Goal: Information Seeking & Learning: Learn about a topic

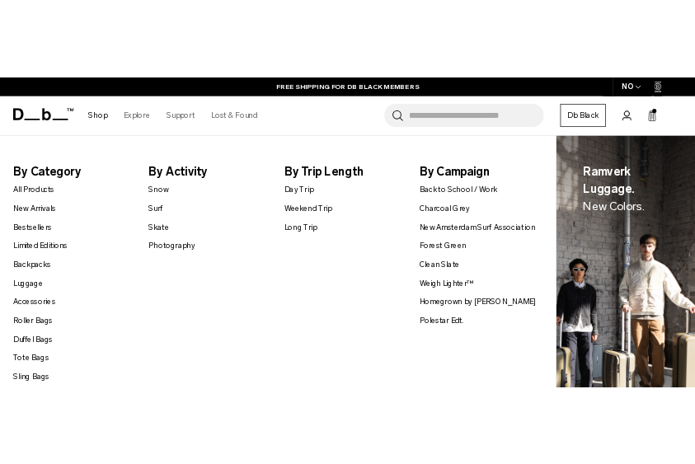
scroll to position [119, 0]
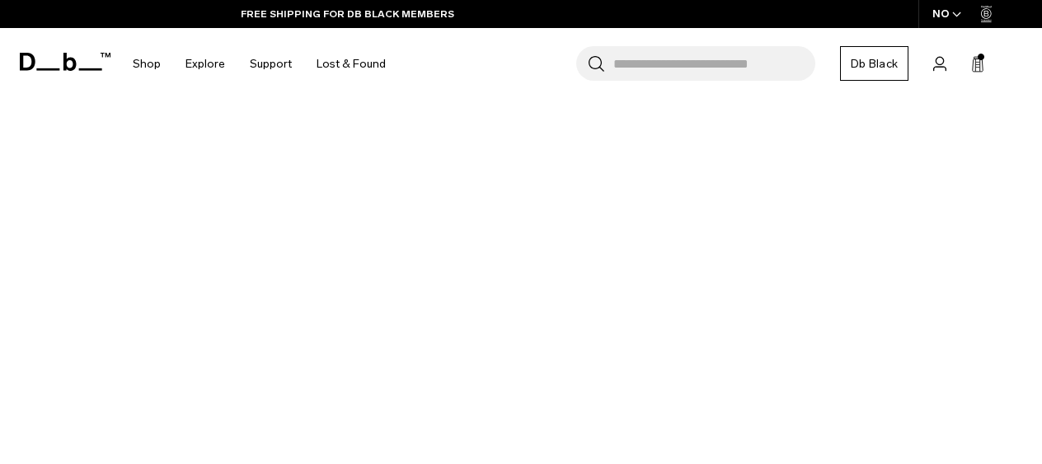
click at [0, 0] on icon "button" at bounding box center [0, 0] width 0 height 0
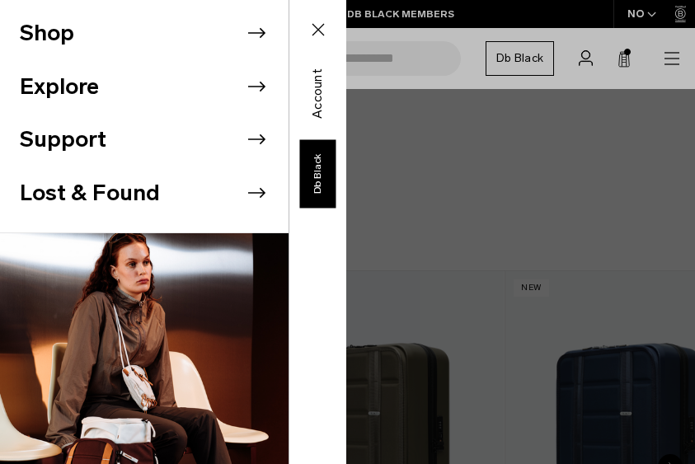
click at [346, 59] on div "Shop Explore Support" at bounding box center [173, 232] width 346 height 464
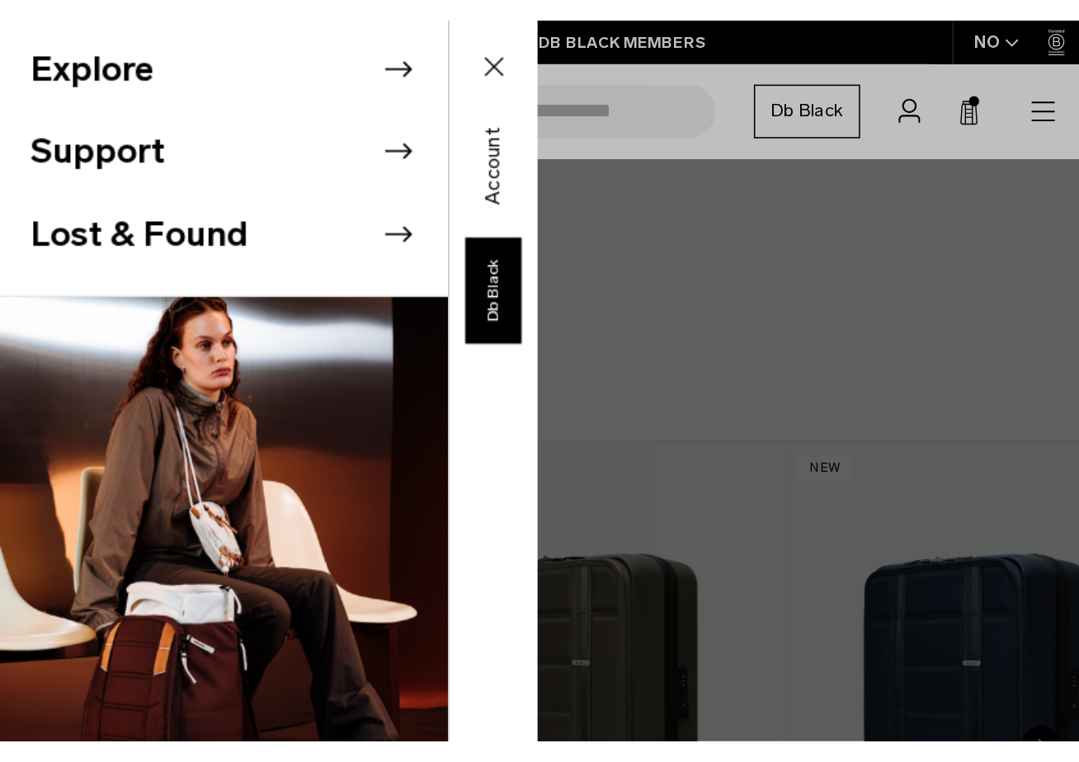
scroll to position [0, 0]
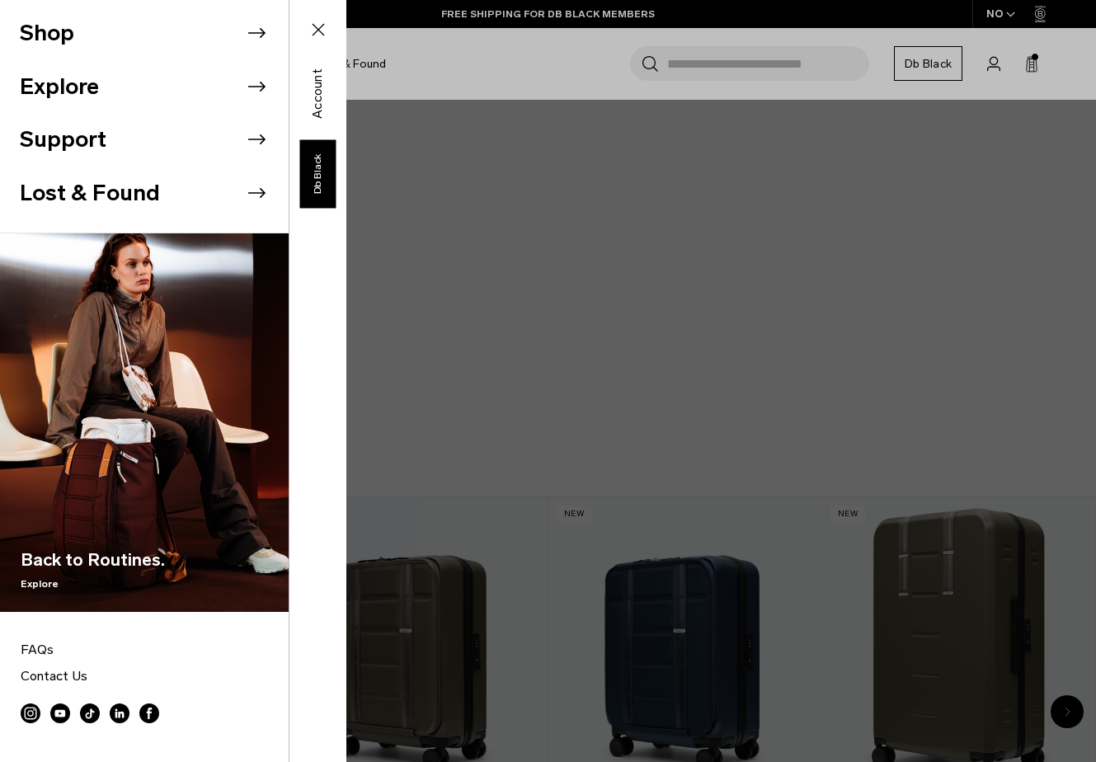
drag, startPoint x: 879, startPoint y: 234, endPoint x: 938, endPoint y: 190, distance: 74.2
click at [346, 234] on div "Shop Explore Support" at bounding box center [173, 381] width 346 height 762
click at [322, 28] on icon at bounding box center [318, 30] width 20 height 20
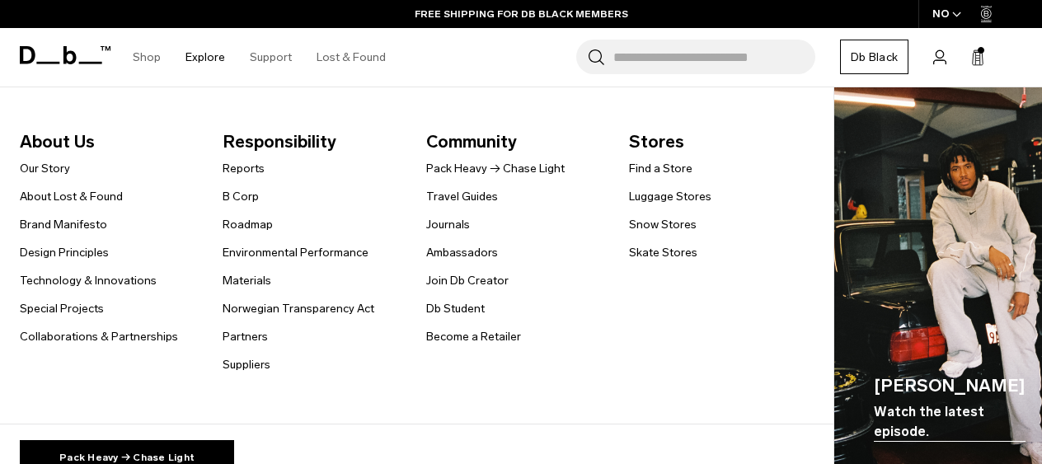
scroll to position [92, 0]
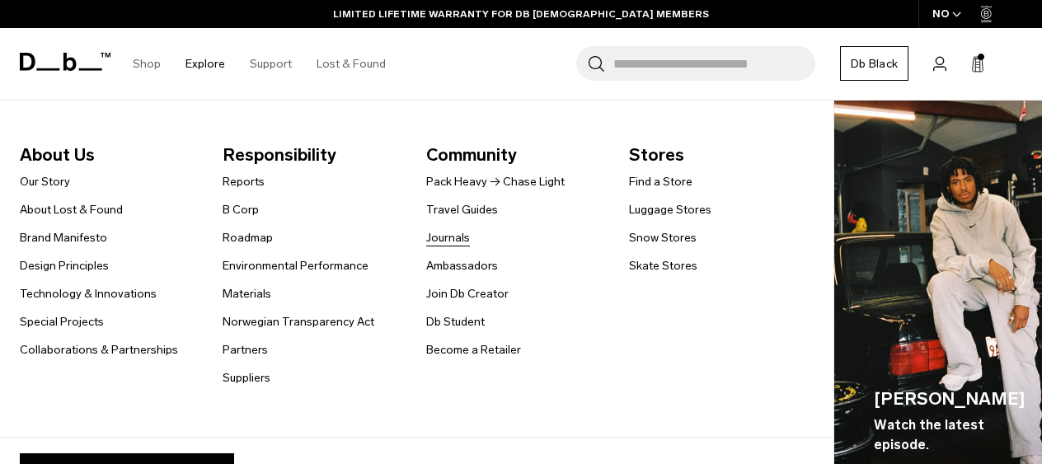
click at [455, 239] on link "Journals" at bounding box center [448, 237] width 44 height 17
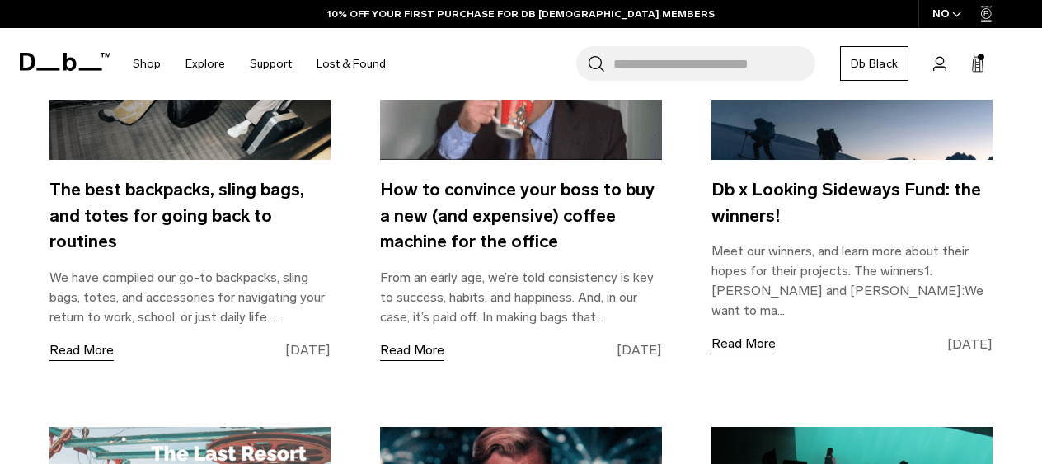
click at [736, 57] on input "Search for Bags, Luggage..." at bounding box center [715, 63] width 202 height 35
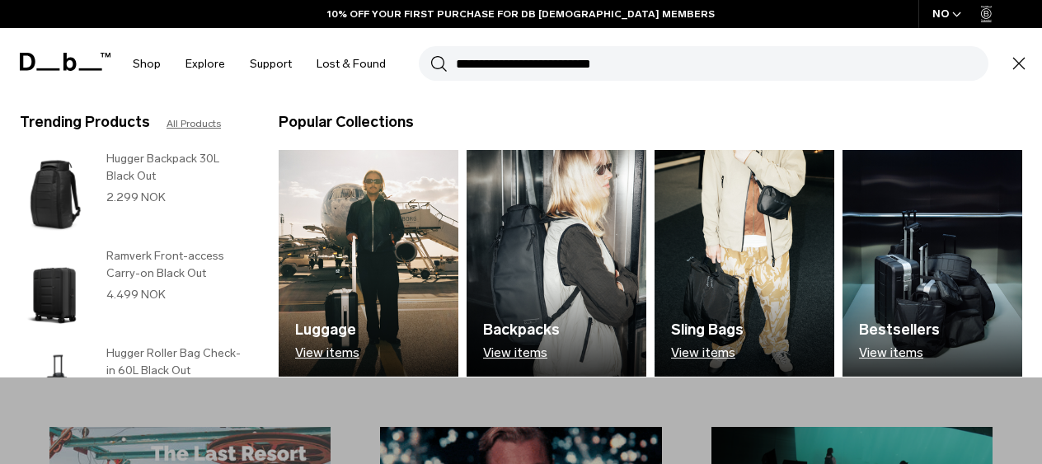
scroll to position [776, 0]
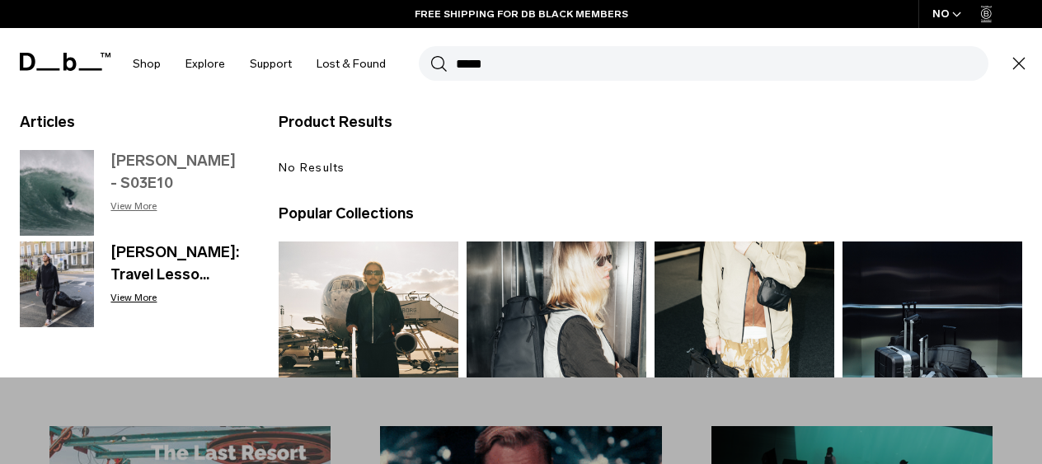
type input "*****"
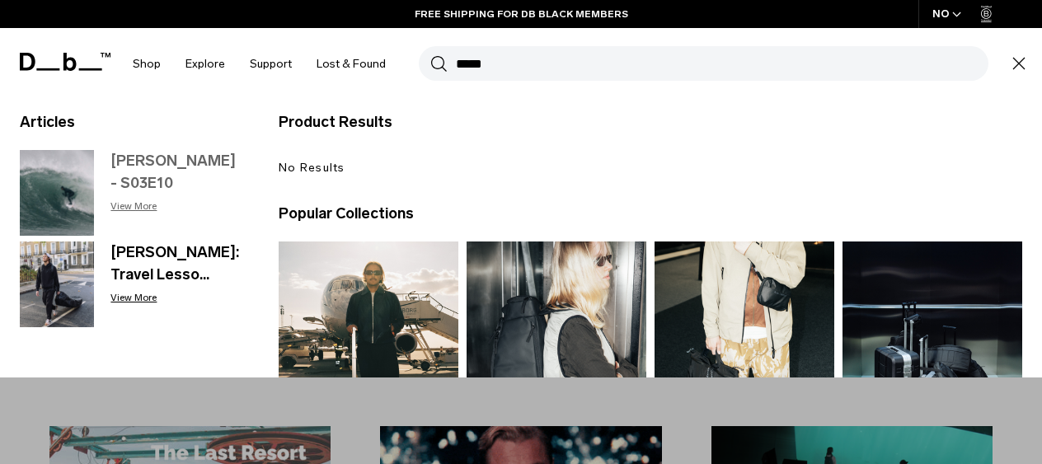
click at [130, 165] on h3 "Jordy Smith - S03E10" at bounding box center [178, 172] width 135 height 45
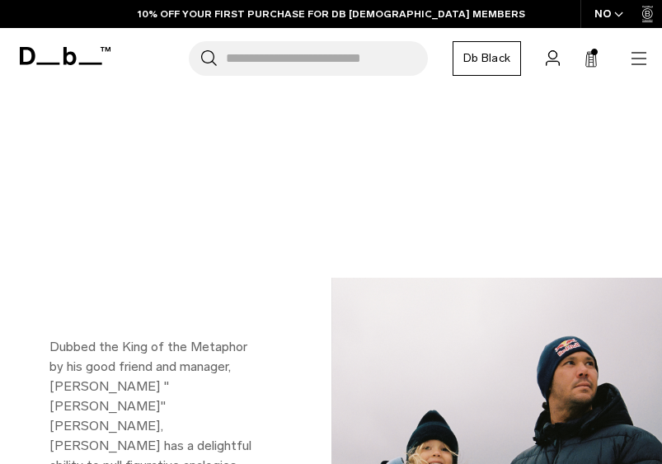
scroll to position [1145, 0]
